Goal: Information Seeking & Learning: Learn about a topic

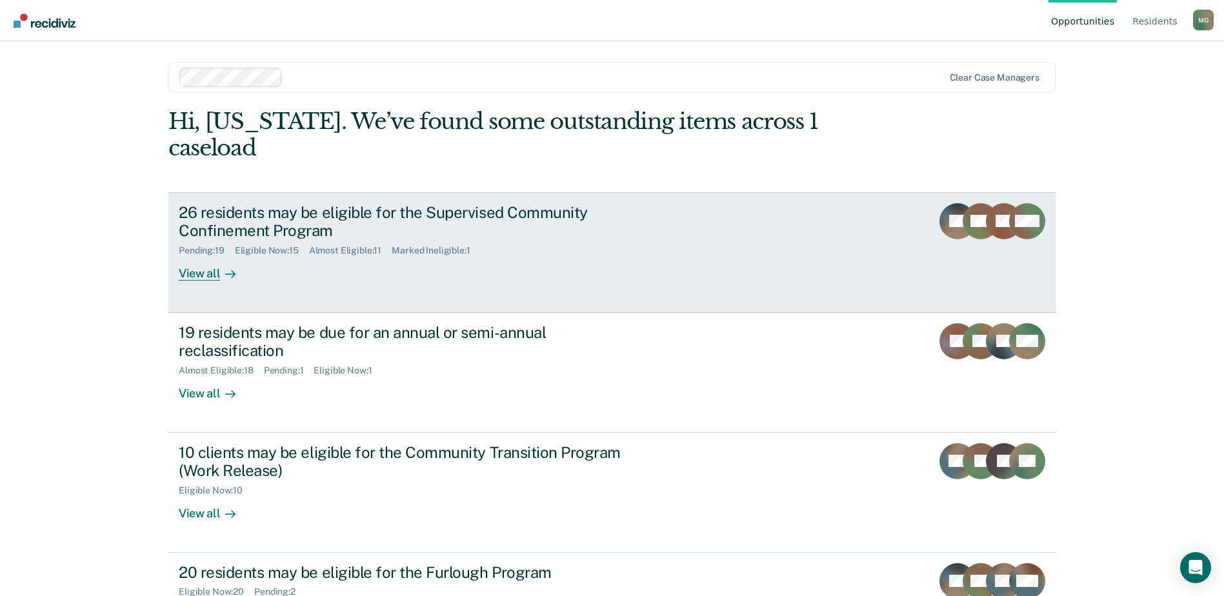
click at [204, 256] on div "View all" at bounding box center [215, 268] width 72 height 25
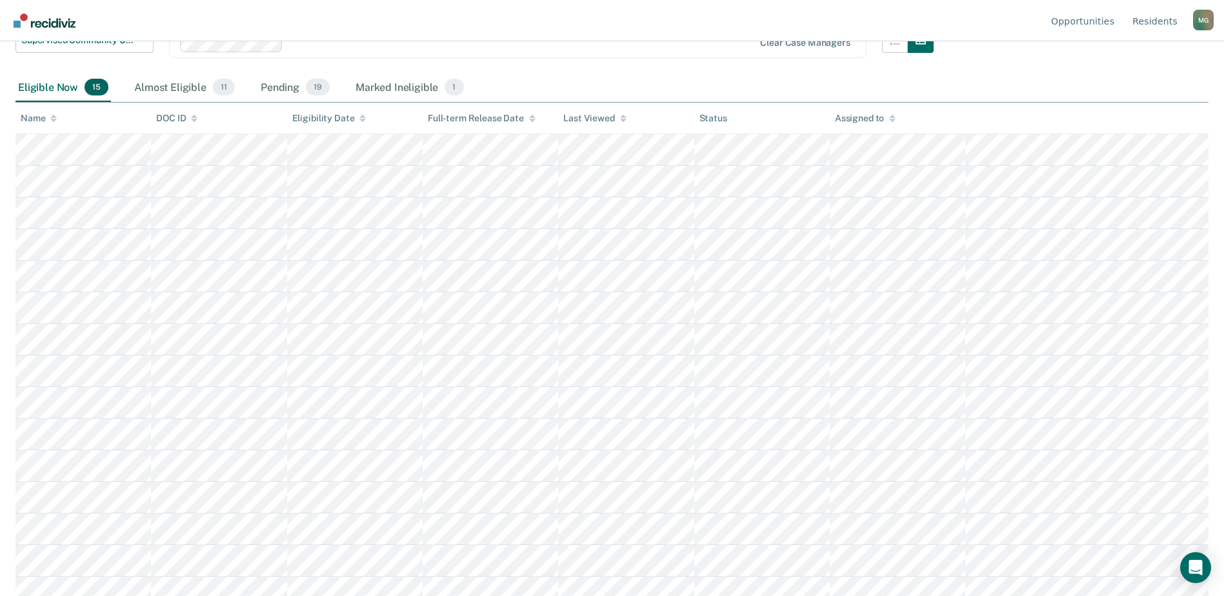
scroll to position [170, 0]
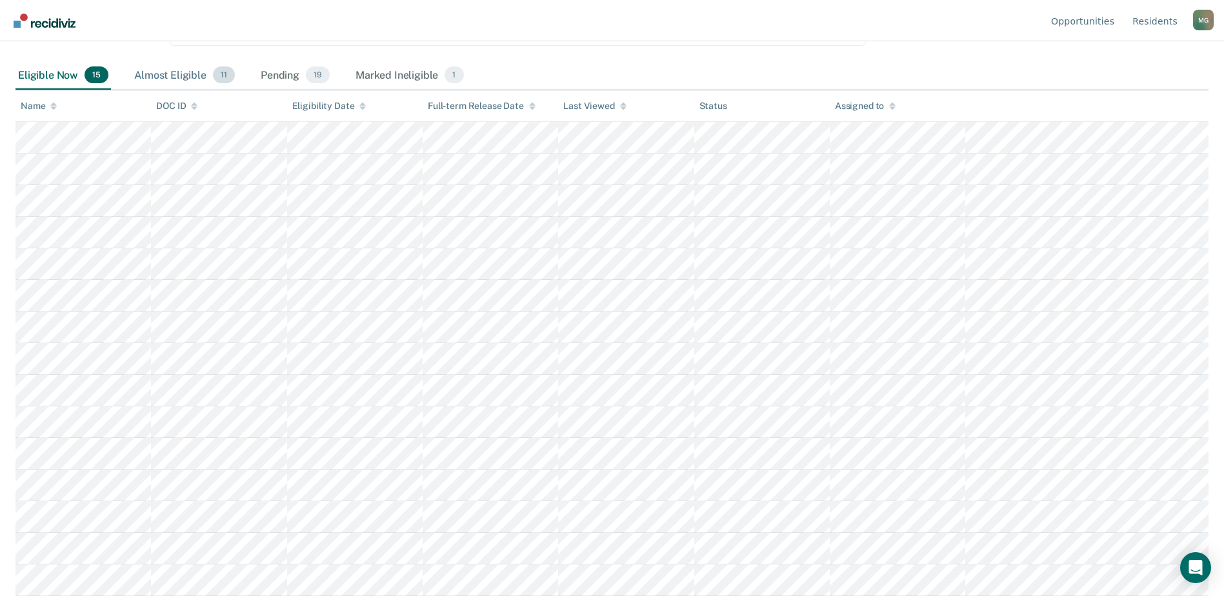
click at [172, 74] on div "Almost Eligible 11" at bounding box center [185, 75] width 106 height 28
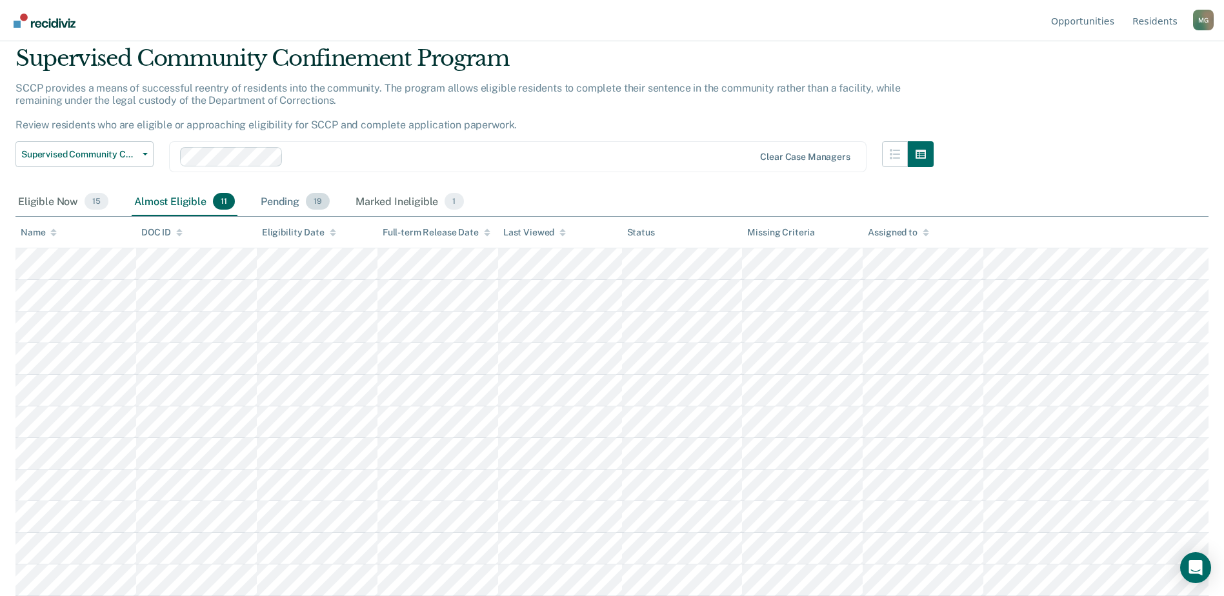
click at [283, 188] on div "Pending 19" at bounding box center [295, 202] width 74 height 28
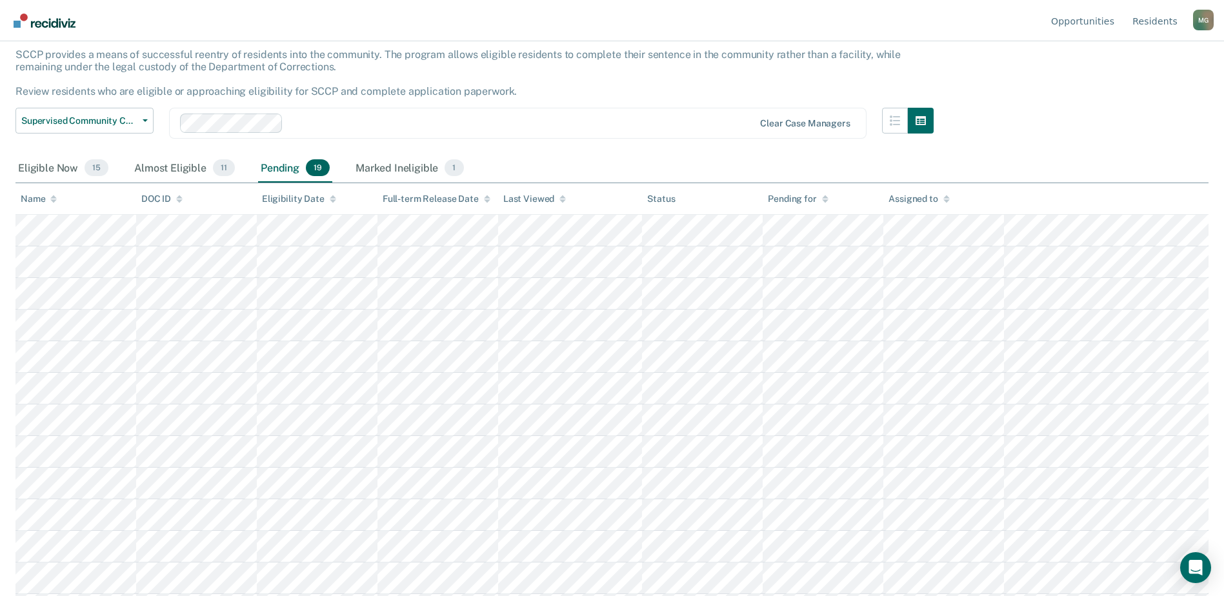
scroll to position [0, 0]
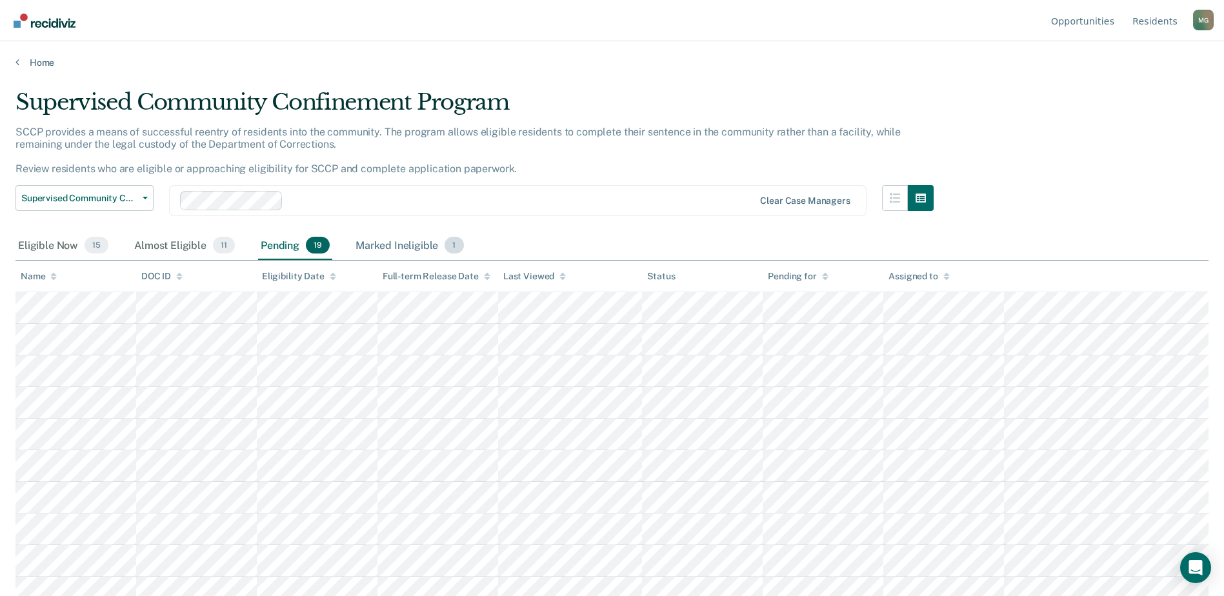
click at [412, 248] on div "Marked Ineligible 1" at bounding box center [410, 246] width 114 height 28
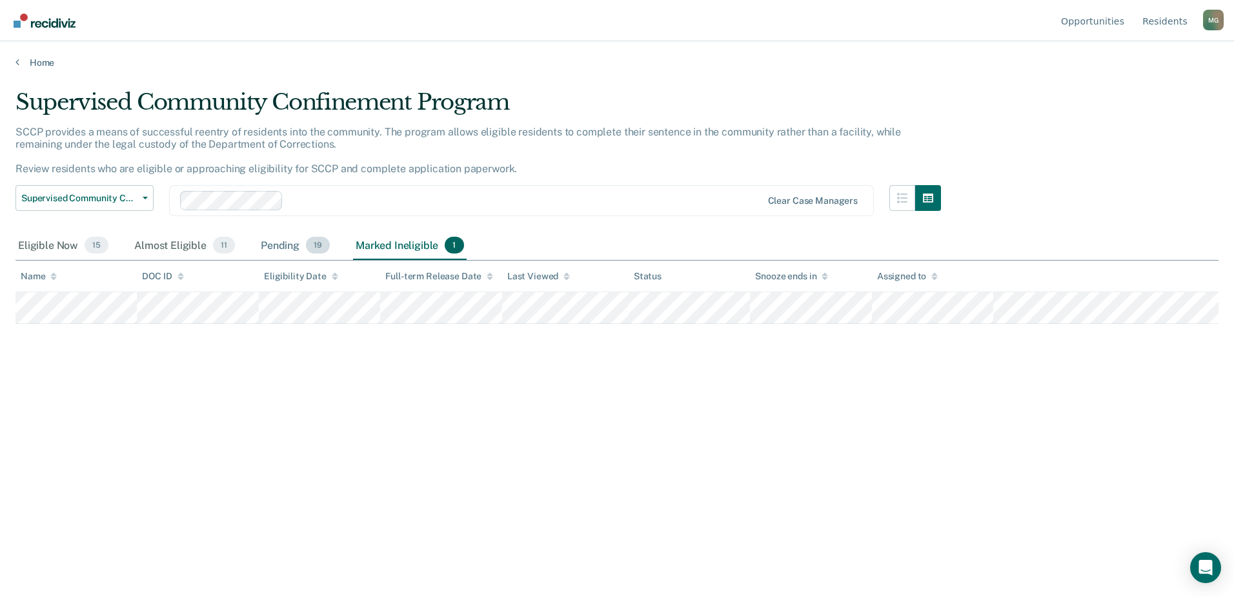
click at [283, 251] on div "Pending 19" at bounding box center [295, 246] width 74 height 28
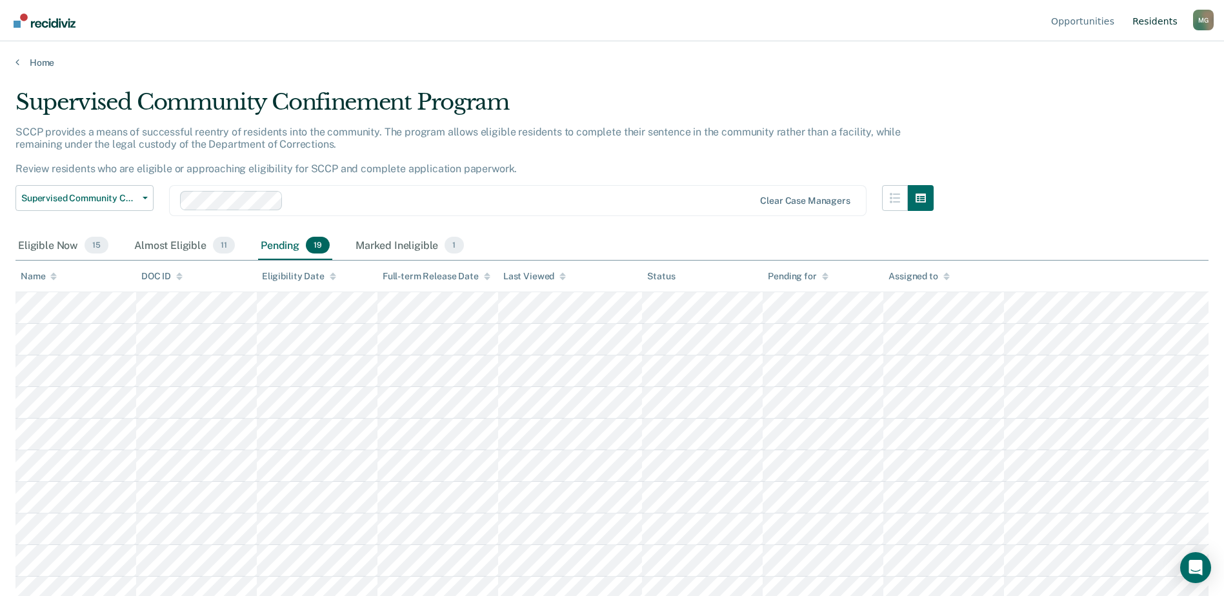
click at [1161, 21] on link "Resident s" at bounding box center [1155, 20] width 50 height 41
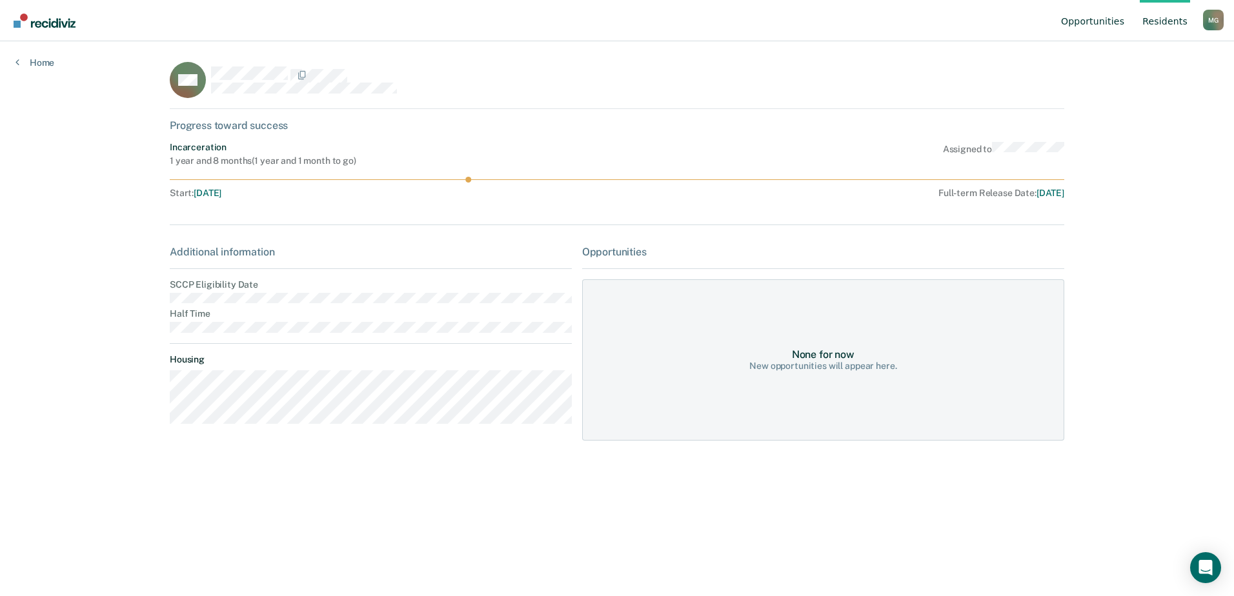
click at [1107, 21] on link "Opportunities" at bounding box center [1092, 20] width 68 height 41
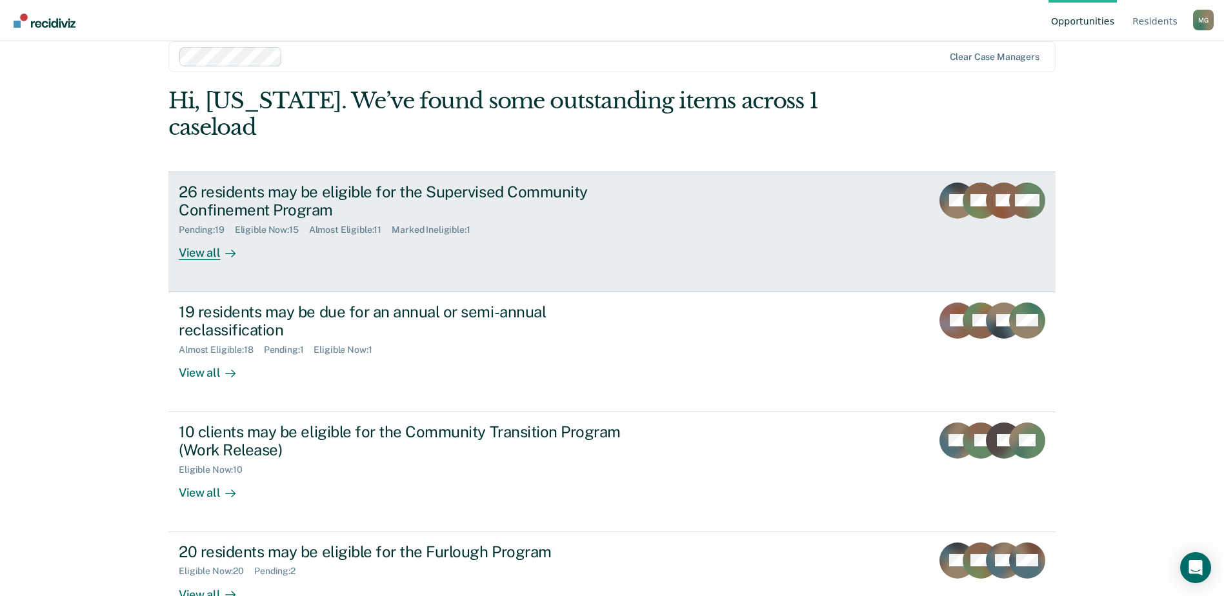
scroll to position [32, 0]
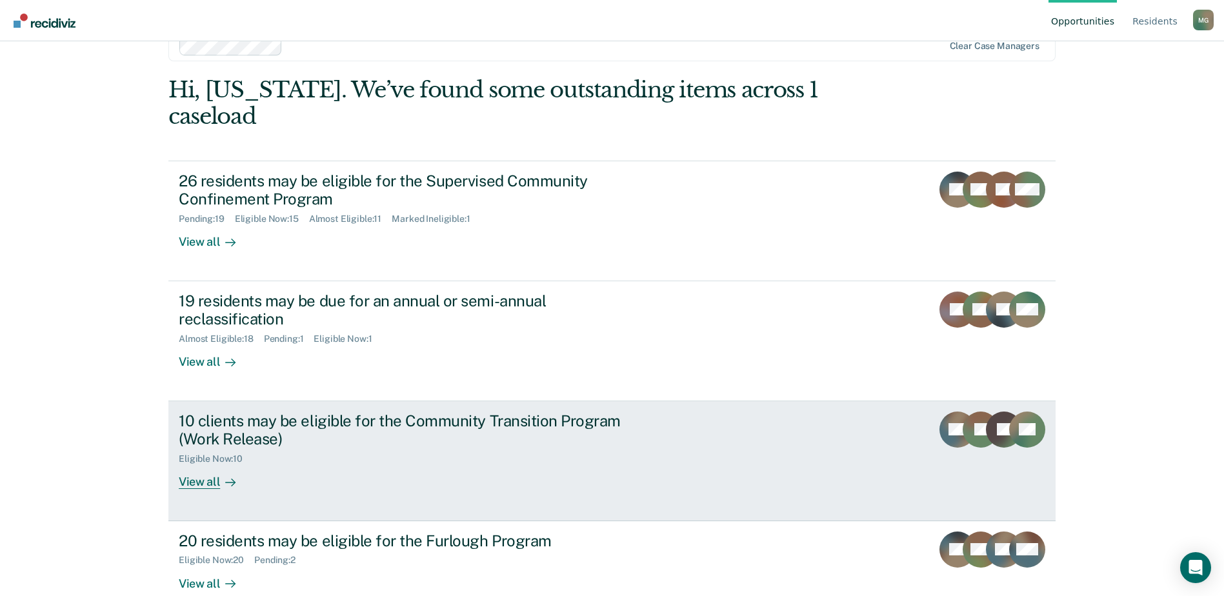
click at [195, 465] on div "View all" at bounding box center [215, 477] width 72 height 25
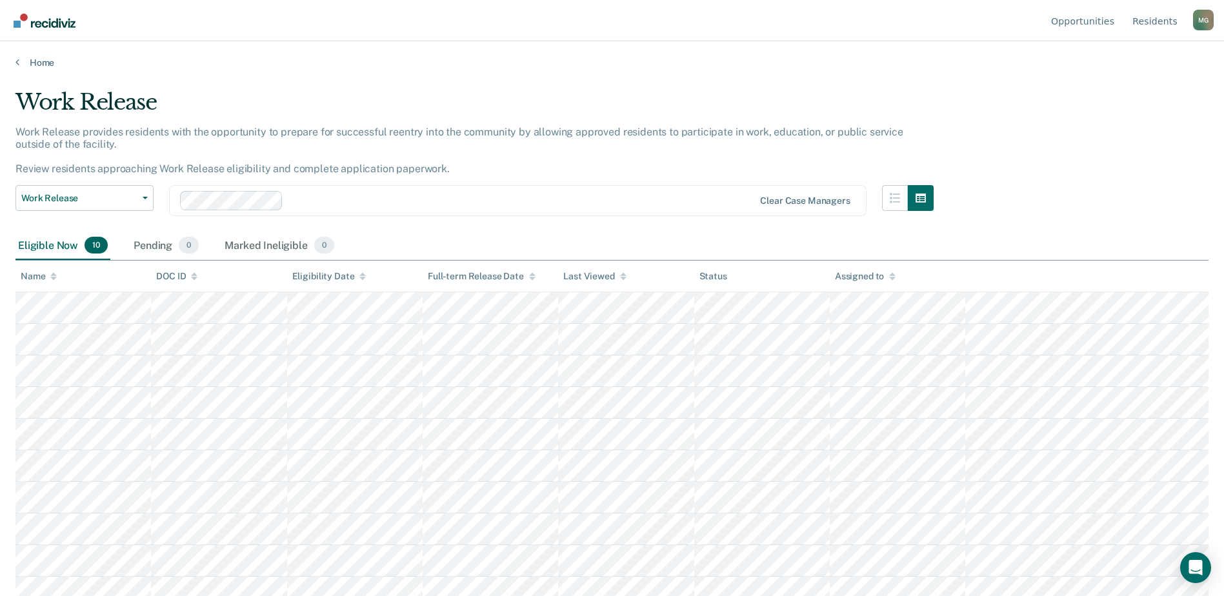
scroll to position [12, 0]
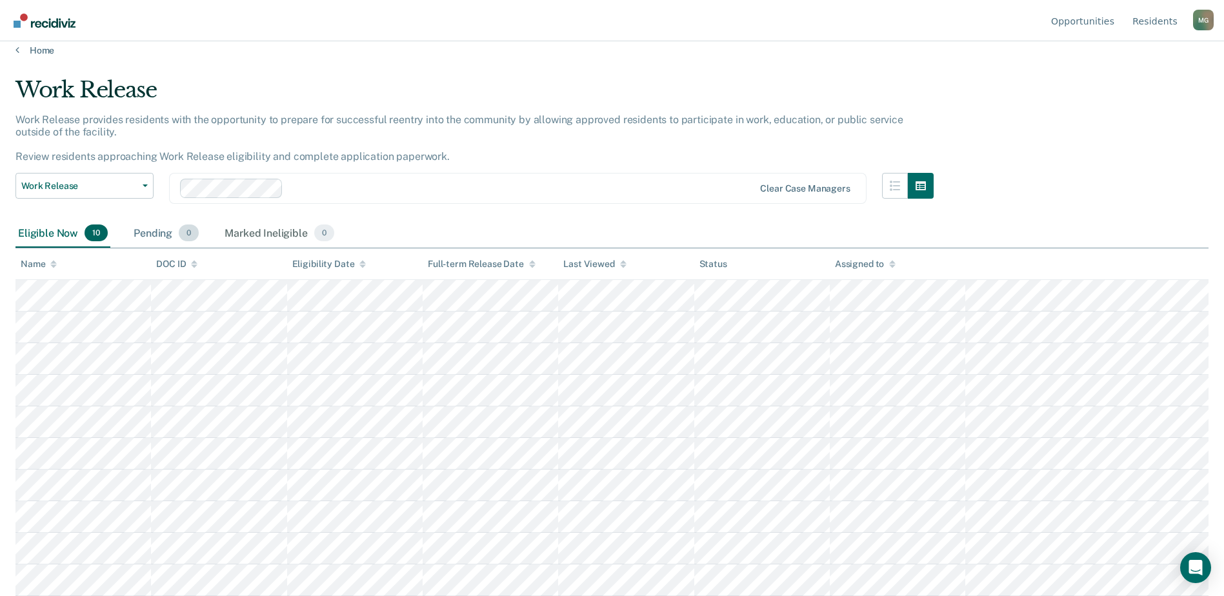
click at [154, 236] on div "Pending 0" at bounding box center [166, 233] width 70 height 28
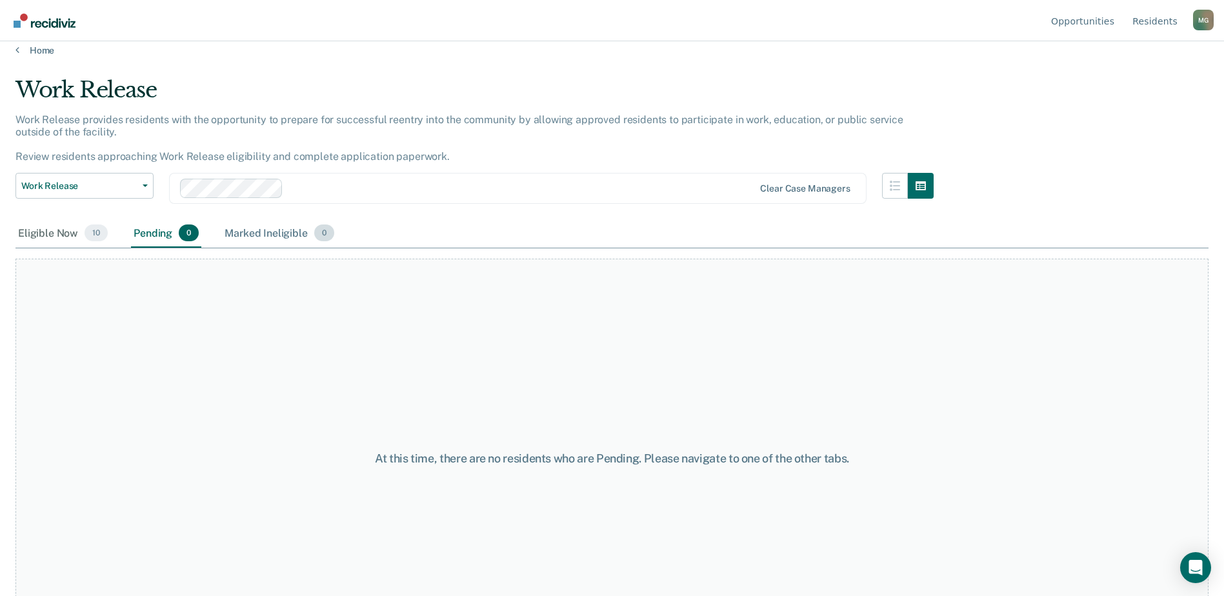
click at [281, 240] on div "Marked Ineligible 0" at bounding box center [279, 233] width 115 height 28
click at [25, 239] on div "Eligible Now 10" at bounding box center [62, 233] width 95 height 28
